Goal: Check status: Check status

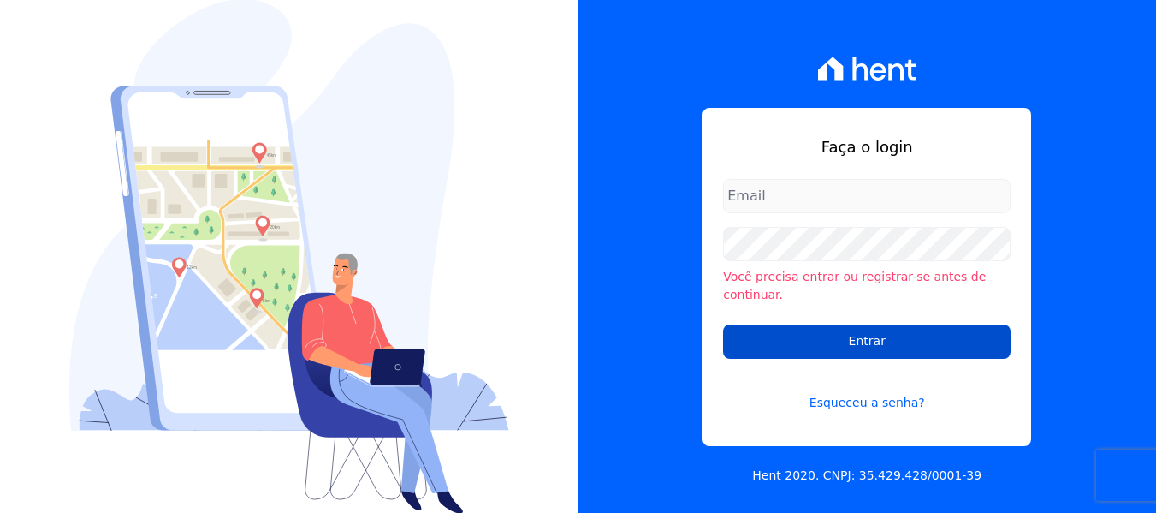
type input "[EMAIL_ADDRESS][DOMAIN_NAME]"
click at [845, 333] on input "Entrar" at bounding box center [867, 341] width 288 height 34
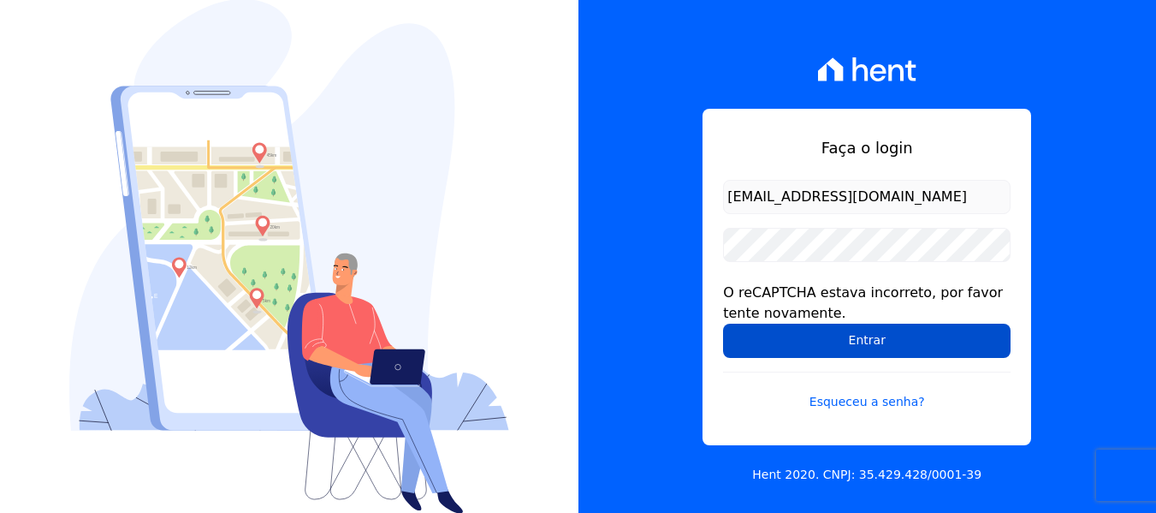
click at [820, 338] on input "Entrar" at bounding box center [867, 340] width 288 height 34
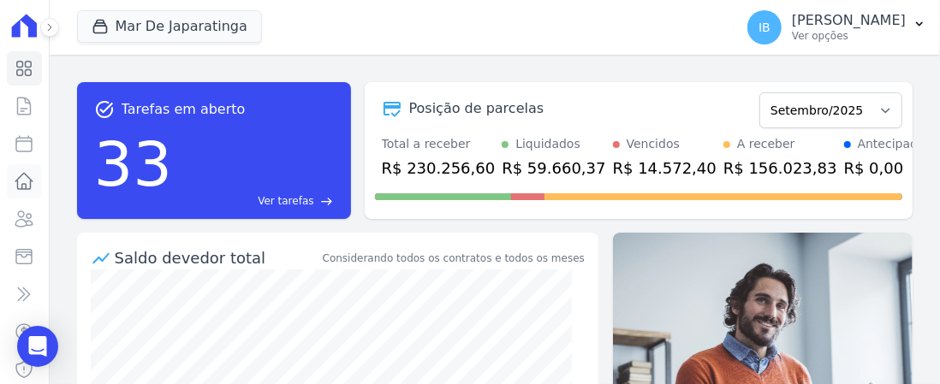
click at [15, 179] on icon at bounding box center [24, 181] width 21 height 21
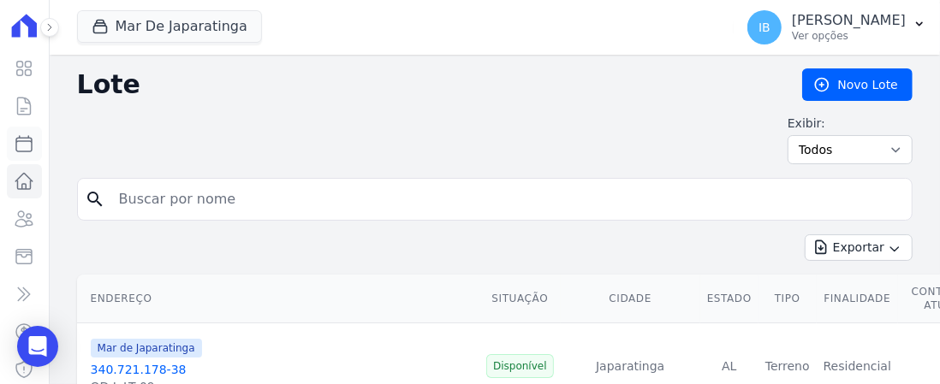
click at [17, 147] on icon at bounding box center [24, 143] width 21 height 21
select select
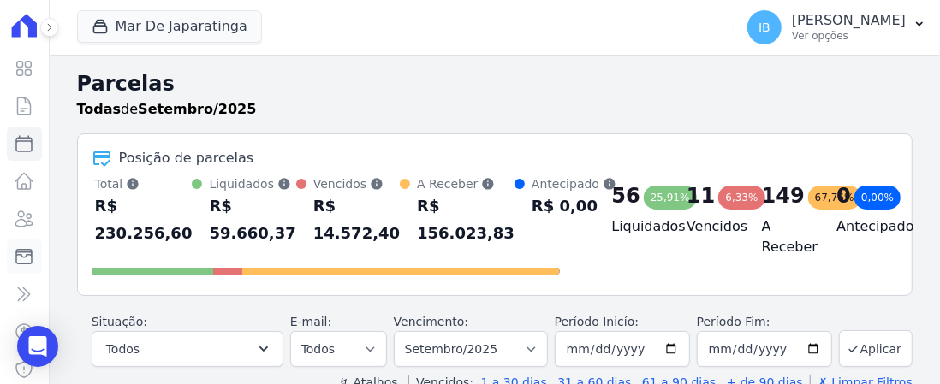
click at [23, 263] on link "Minha Carteira" at bounding box center [24, 257] width 35 height 34
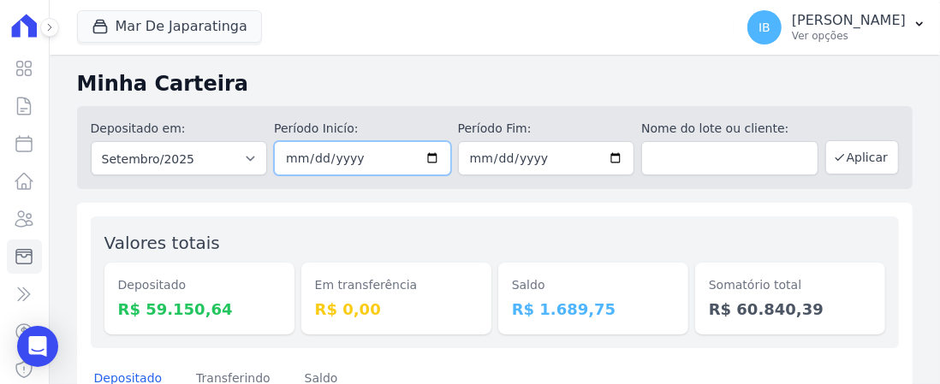
click at [426, 156] on input "2025-09-01" at bounding box center [362, 158] width 177 height 34
click at [611, 158] on input "2025-09-30" at bounding box center [546, 158] width 177 height 34
type input "[DATE]"
click at [840, 157] on button "Aplicar" at bounding box center [862, 157] width 74 height 34
